Goal: Use online tool/utility: Use online tool/utility

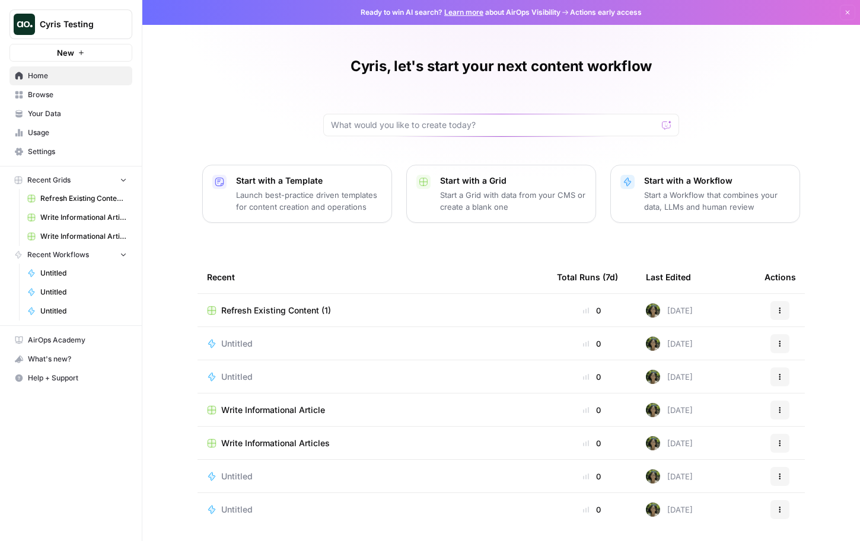
click at [99, 101] on link "Browse" at bounding box center [70, 94] width 123 height 19
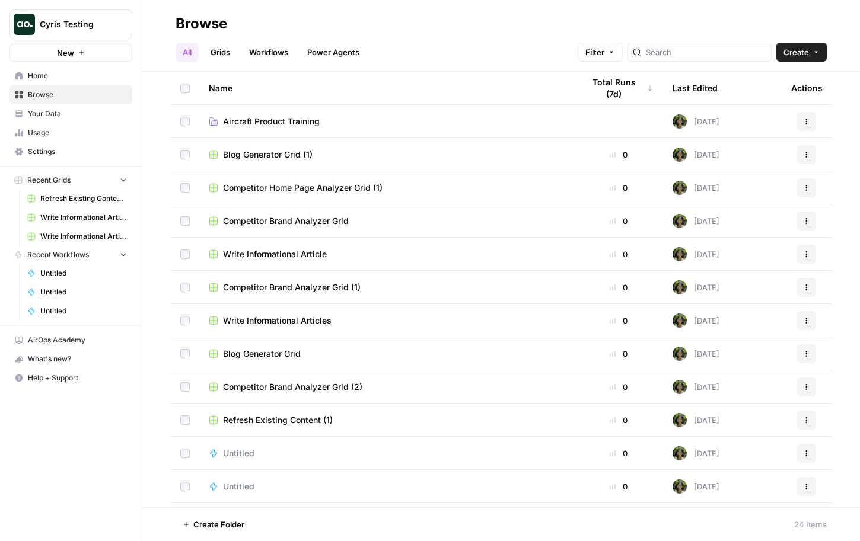
click at [298, 160] on span "Blog Generator Grid (1)" at bounding box center [268, 155] width 90 height 12
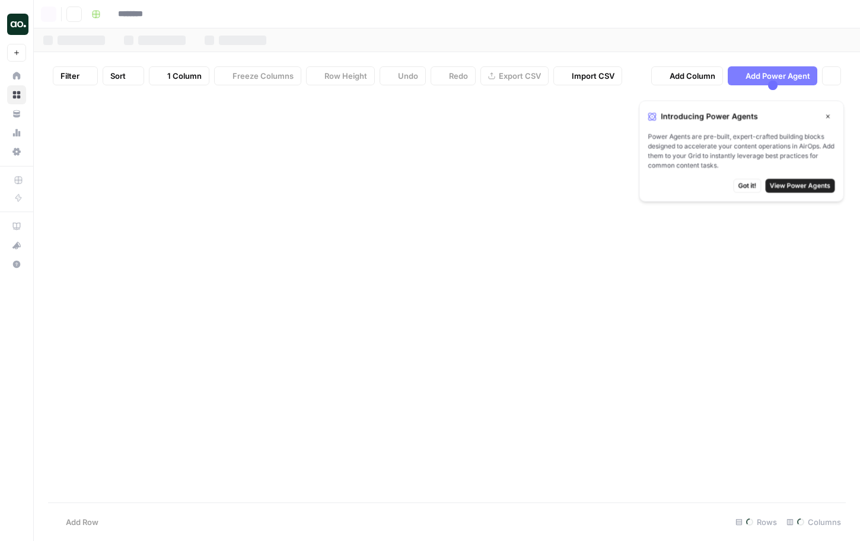
type input "**********"
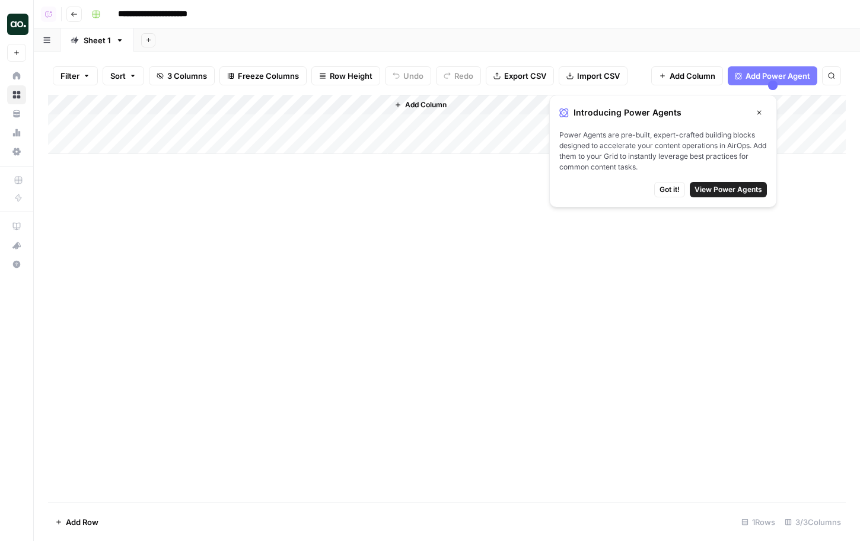
click at [666, 193] on span "Got it!" at bounding box center [669, 189] width 20 height 11
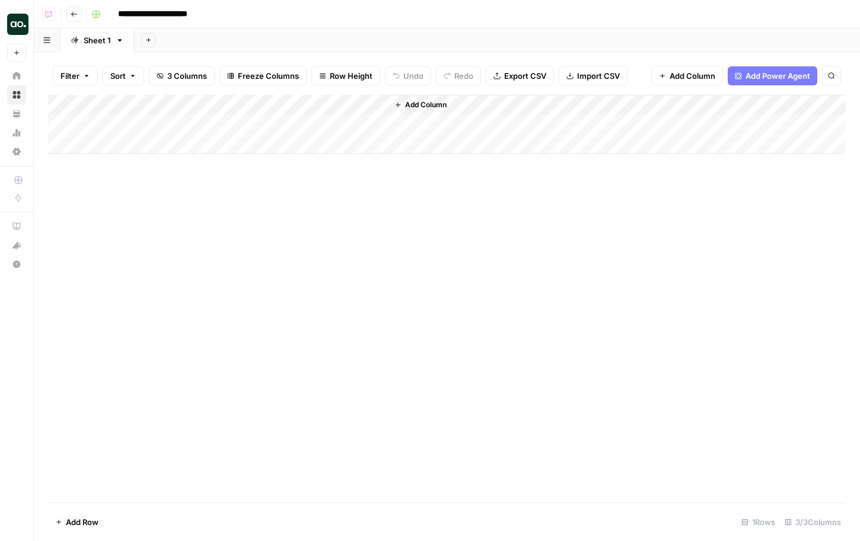
click at [332, 124] on div "Add Column" at bounding box center [447, 124] width 798 height 59
click at [773, 74] on span "Add Power Agent" at bounding box center [777, 76] width 65 height 12
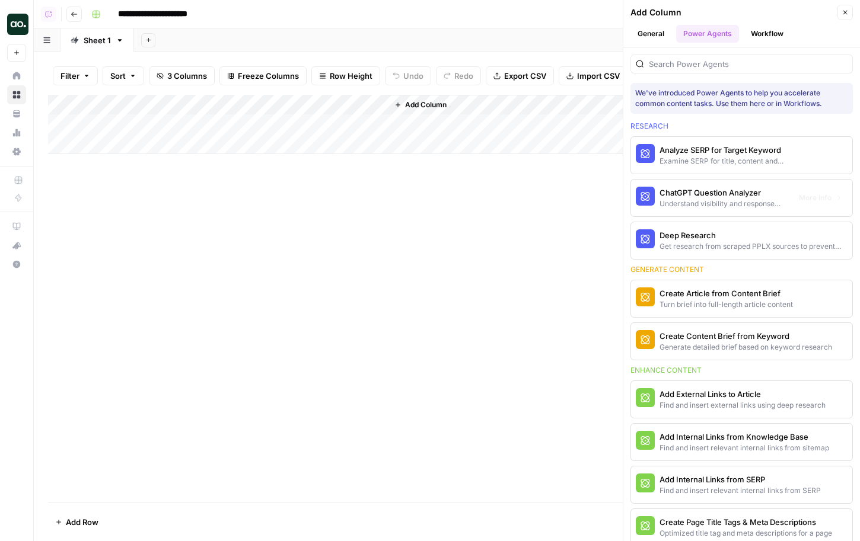
click at [752, 50] on div at bounding box center [741, 60] width 222 height 26
click at [758, 41] on button "Workflow" at bounding box center [767, 34] width 47 height 18
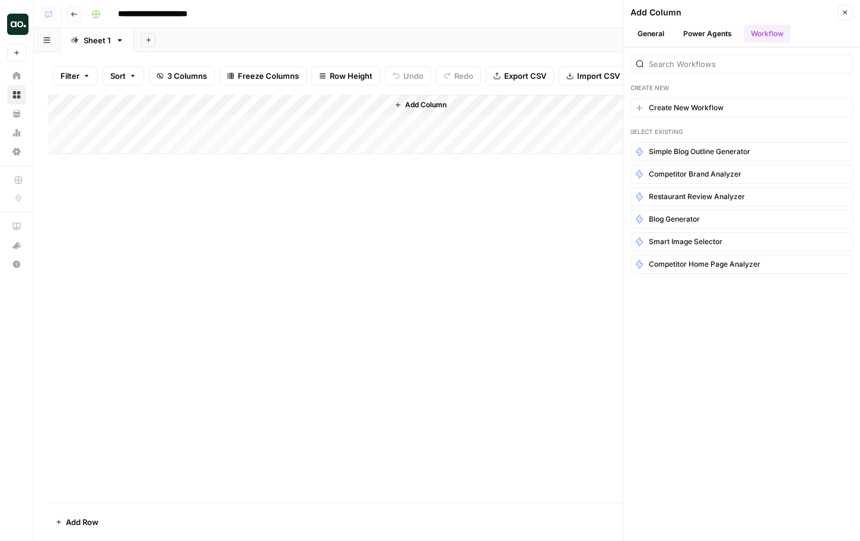
click at [653, 26] on button "General" at bounding box center [650, 34] width 41 height 18
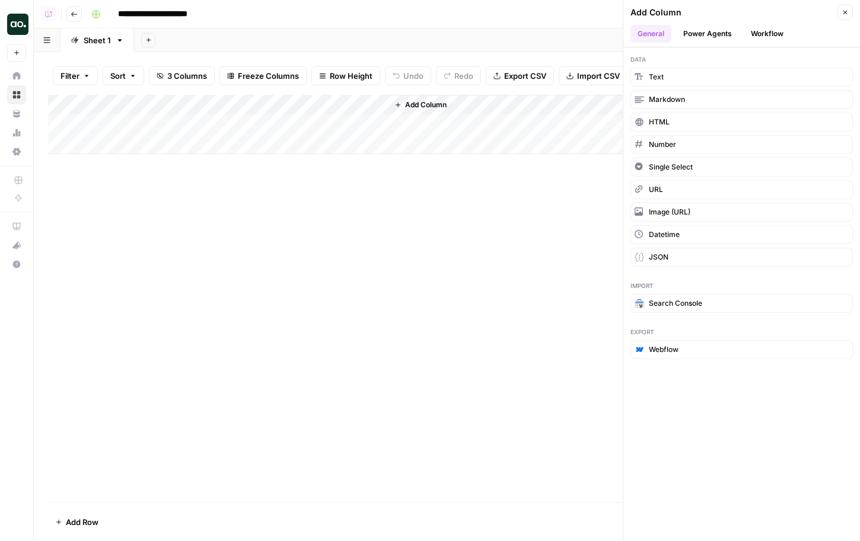
click at [843, 12] on icon "button" at bounding box center [845, 12] width 7 height 7
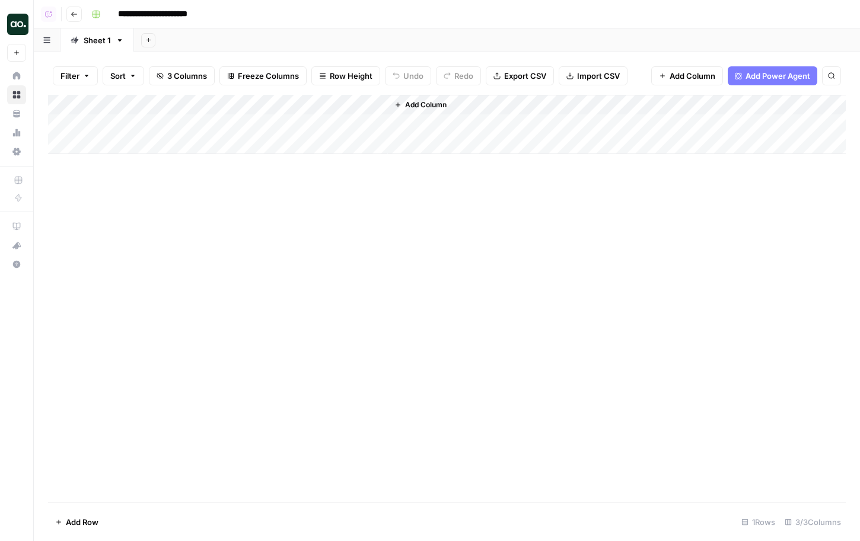
click at [791, 75] on span "Add Power Agent" at bounding box center [777, 76] width 65 height 12
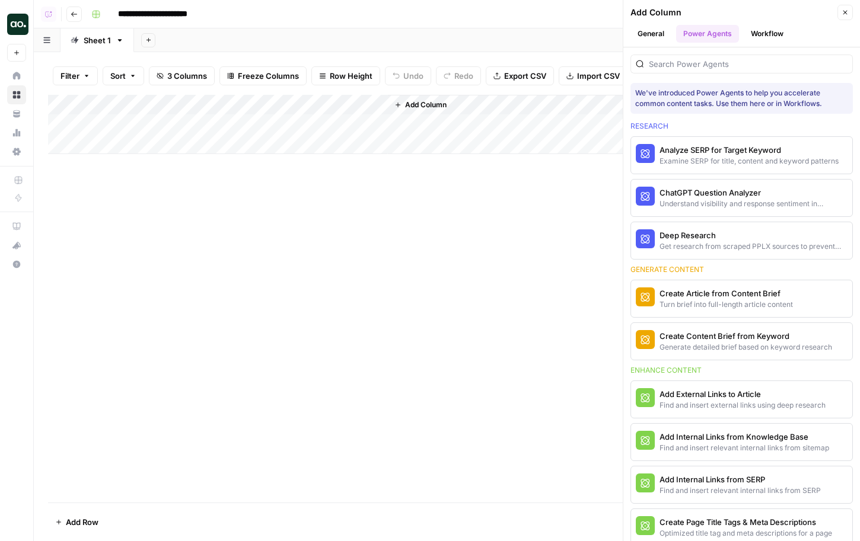
click at [777, 35] on button "Workflow" at bounding box center [767, 34] width 47 height 18
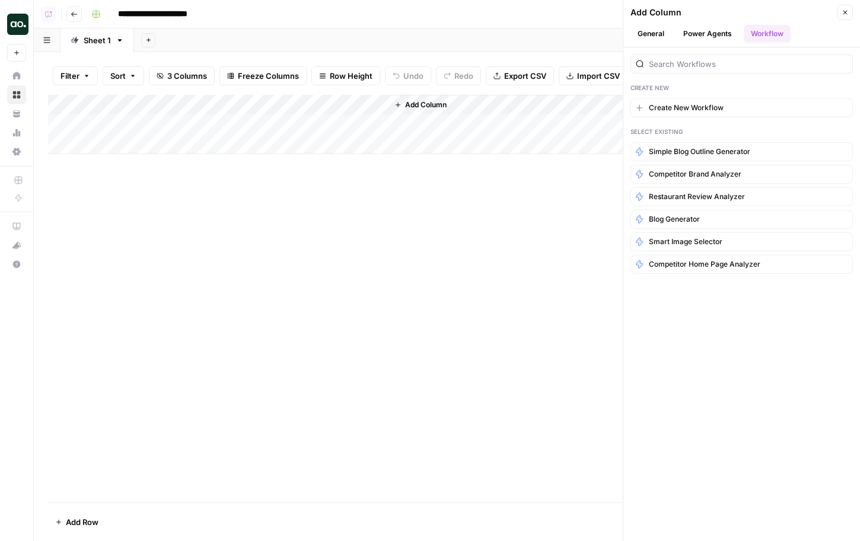
click at [660, 38] on button "General" at bounding box center [650, 34] width 41 height 18
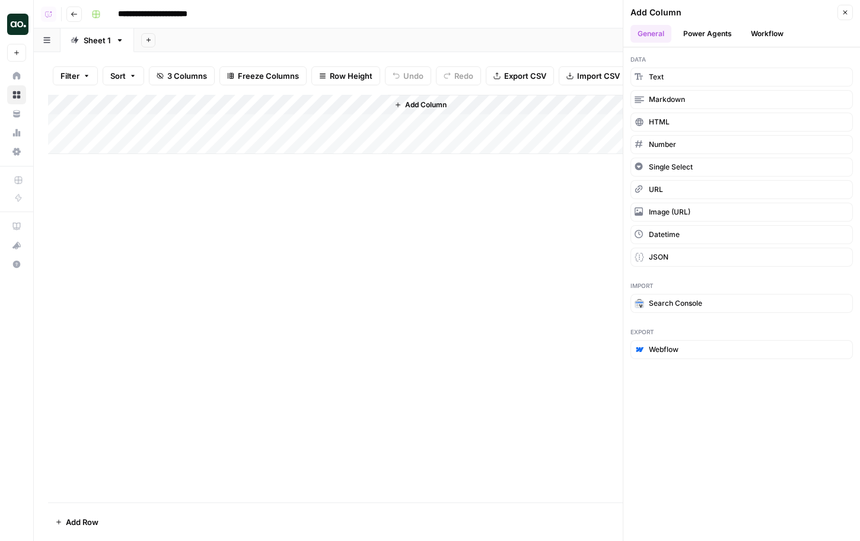
click at [8, 116] on nav "Home Browse Your Data Usage Settings" at bounding box center [16, 114] width 33 height 104
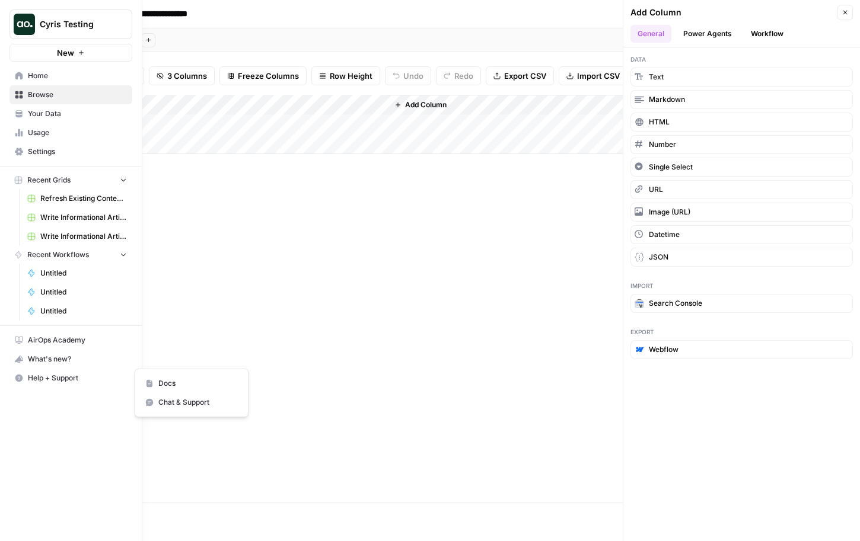
click at [36, 378] on span "Help + Support" at bounding box center [77, 378] width 99 height 11
click at [48, 357] on div "What's new?" at bounding box center [71, 359] width 122 height 18
click at [50, 359] on div "What's new?" at bounding box center [71, 359] width 122 height 18
